Goal: Task Accomplishment & Management: Use online tool/utility

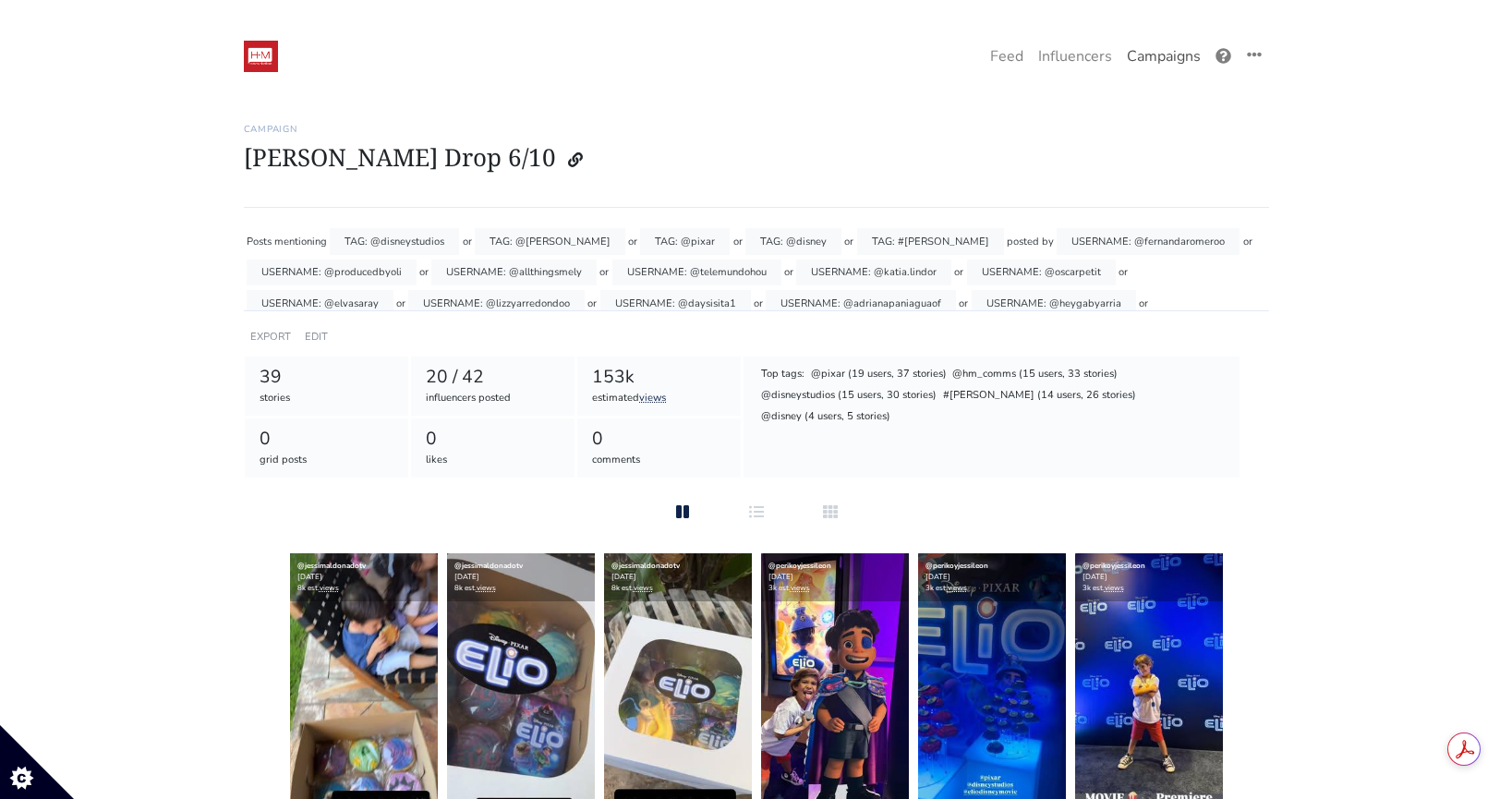
click at [1179, 58] on link "Campaigns" at bounding box center [1163, 57] width 88 height 37
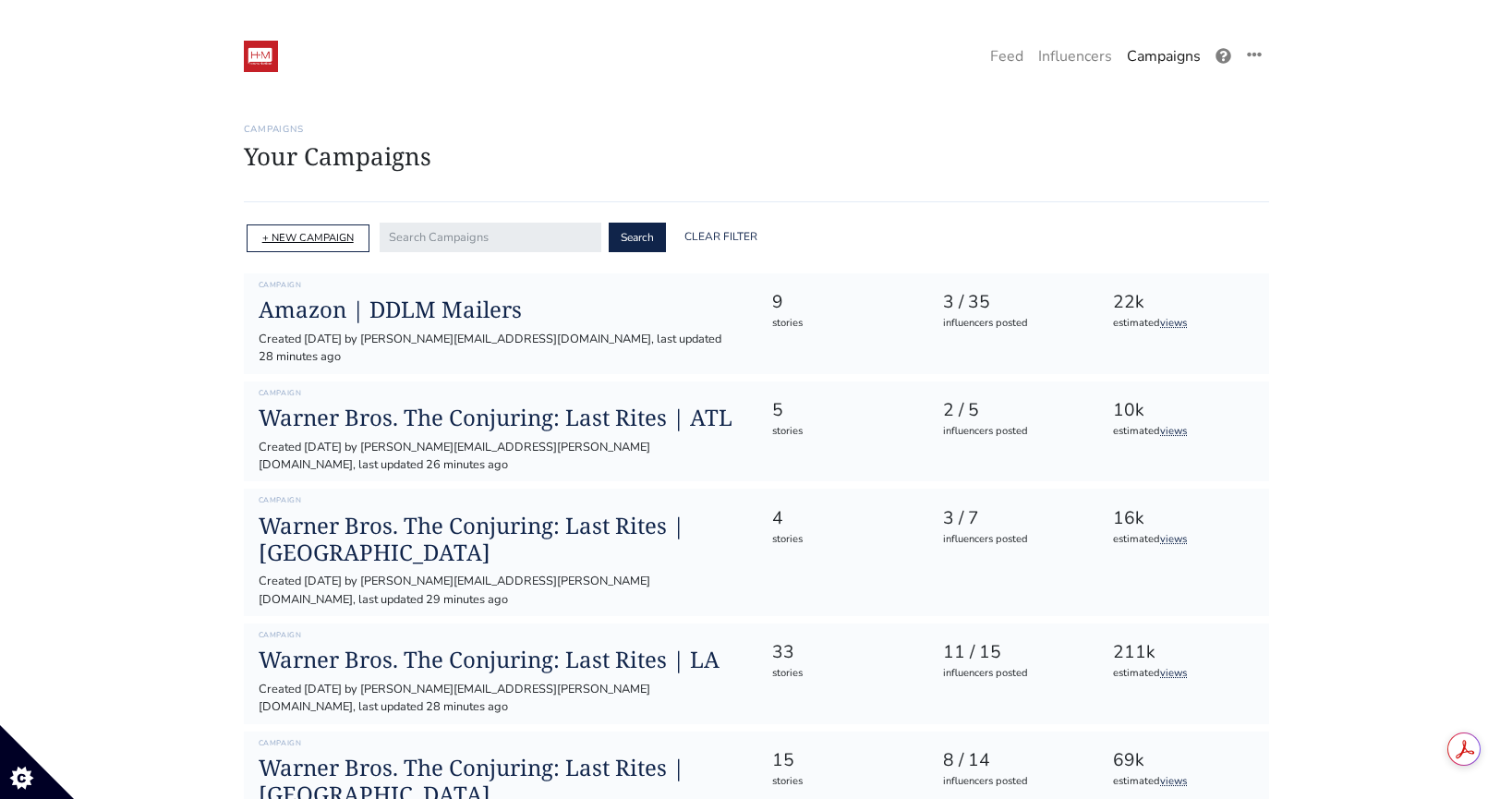
click at [343, 241] on link "+ NEW CAMPAIGN" at bounding box center [307, 238] width 91 height 14
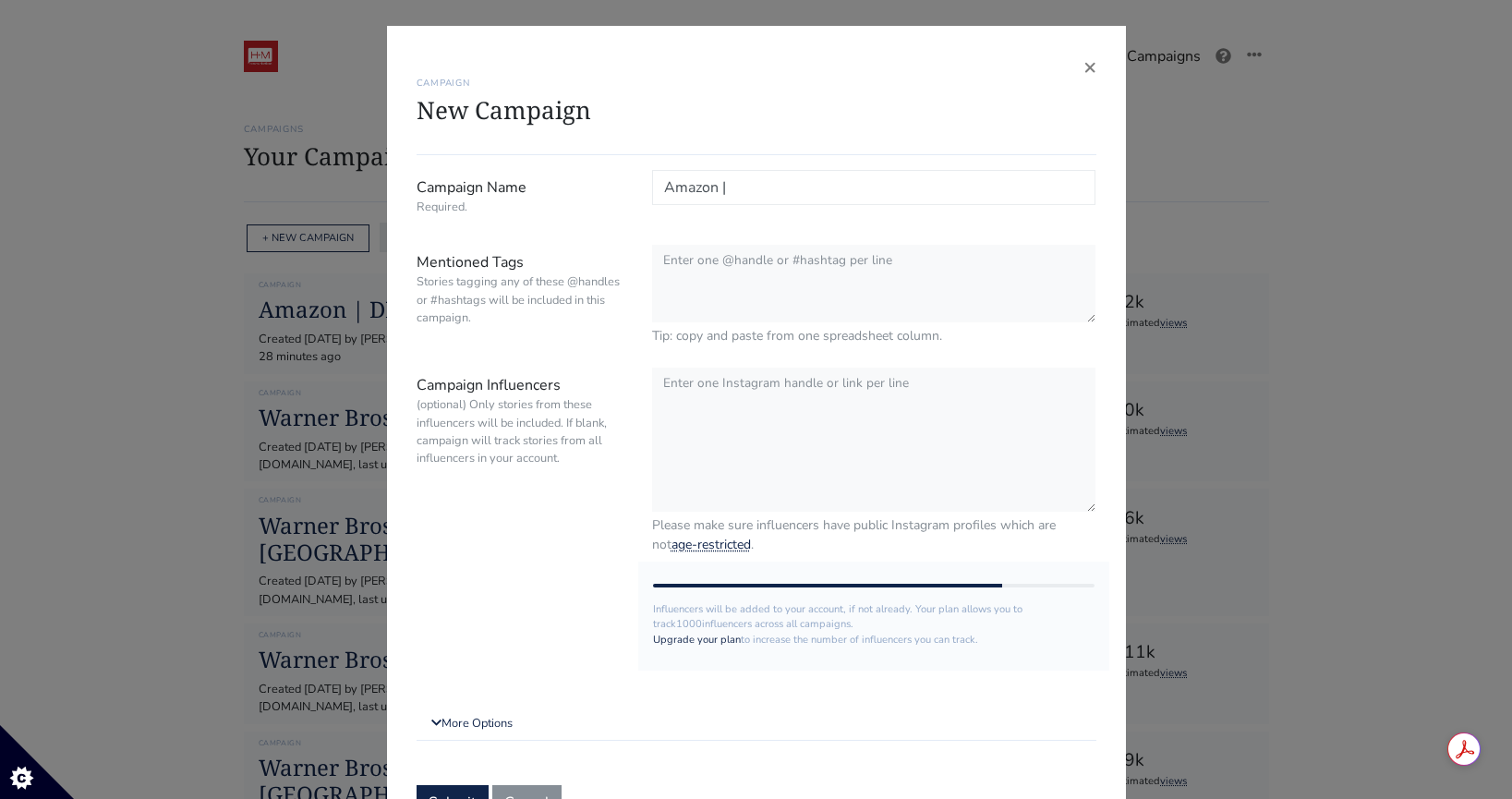
paste input "Prime Big Deal Days Social Content Studio"
type input "Amazon | Prime Big Deal Days Social Content Studio"
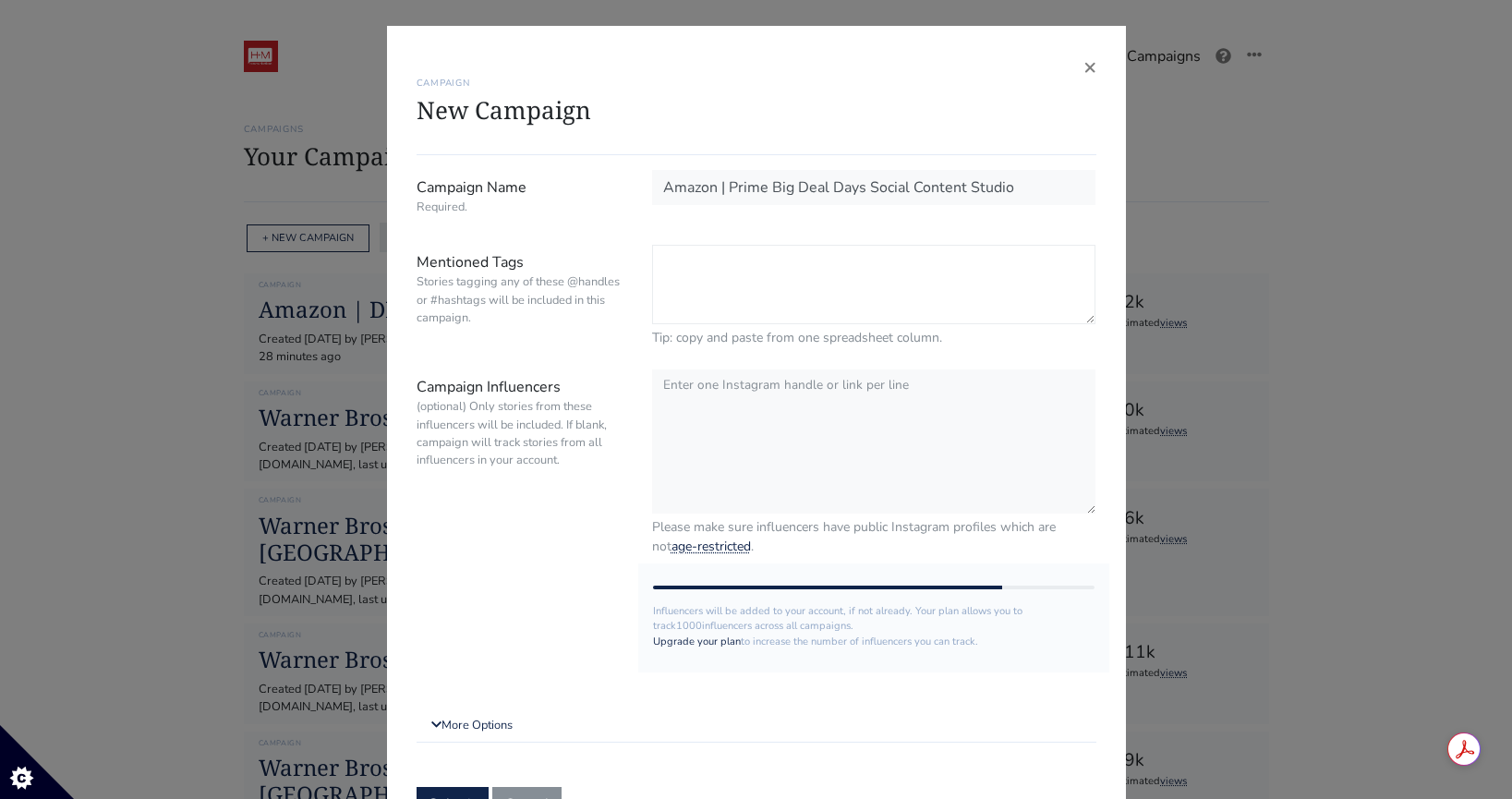
click at [920, 288] on textarea "Mentioned Tags Stories tagging any of these @handles or #hashtags will be inclu…" at bounding box center [874, 284] width 444 height 80
click at [877, 289] on textarea "Mentioned Tags Stories tagging any of these @handles or #hashtags will be inclu…" at bounding box center [874, 284] width 444 height 80
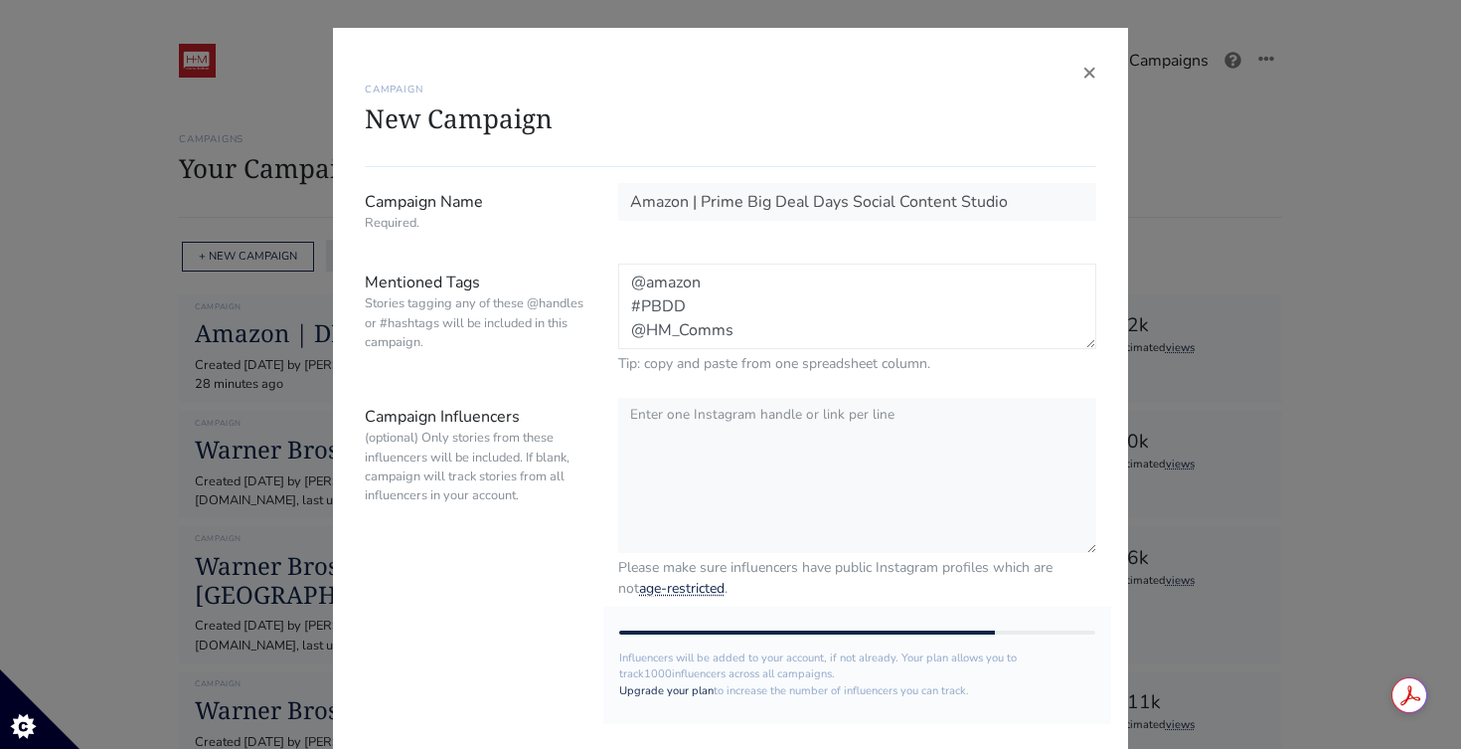
type textarea "@amazon #PBDD @HM_Comms"
